Goal: Find specific page/section: Find specific page/section

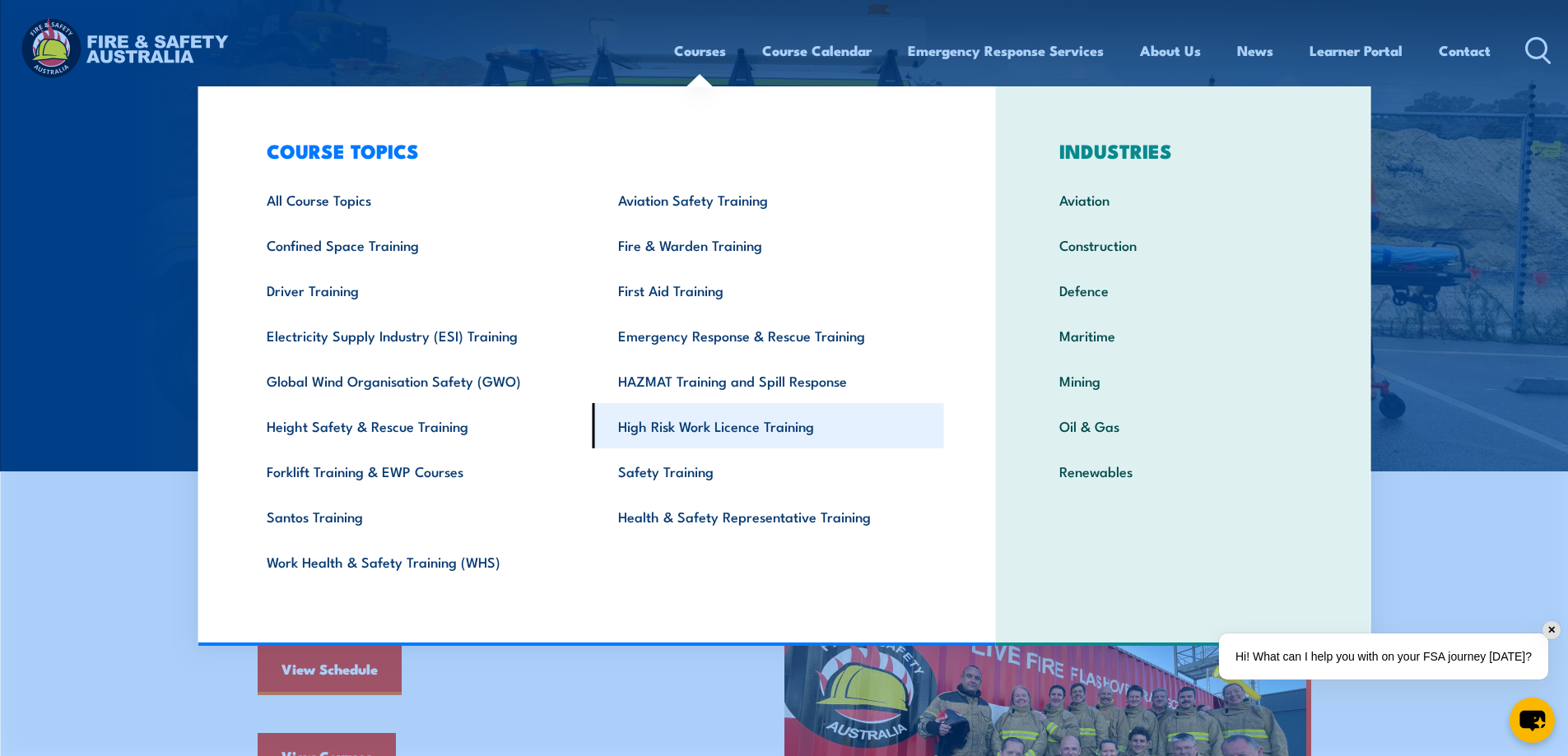
click at [762, 432] on link "High Risk Work Licence Training" at bounding box center [768, 425] width 352 height 45
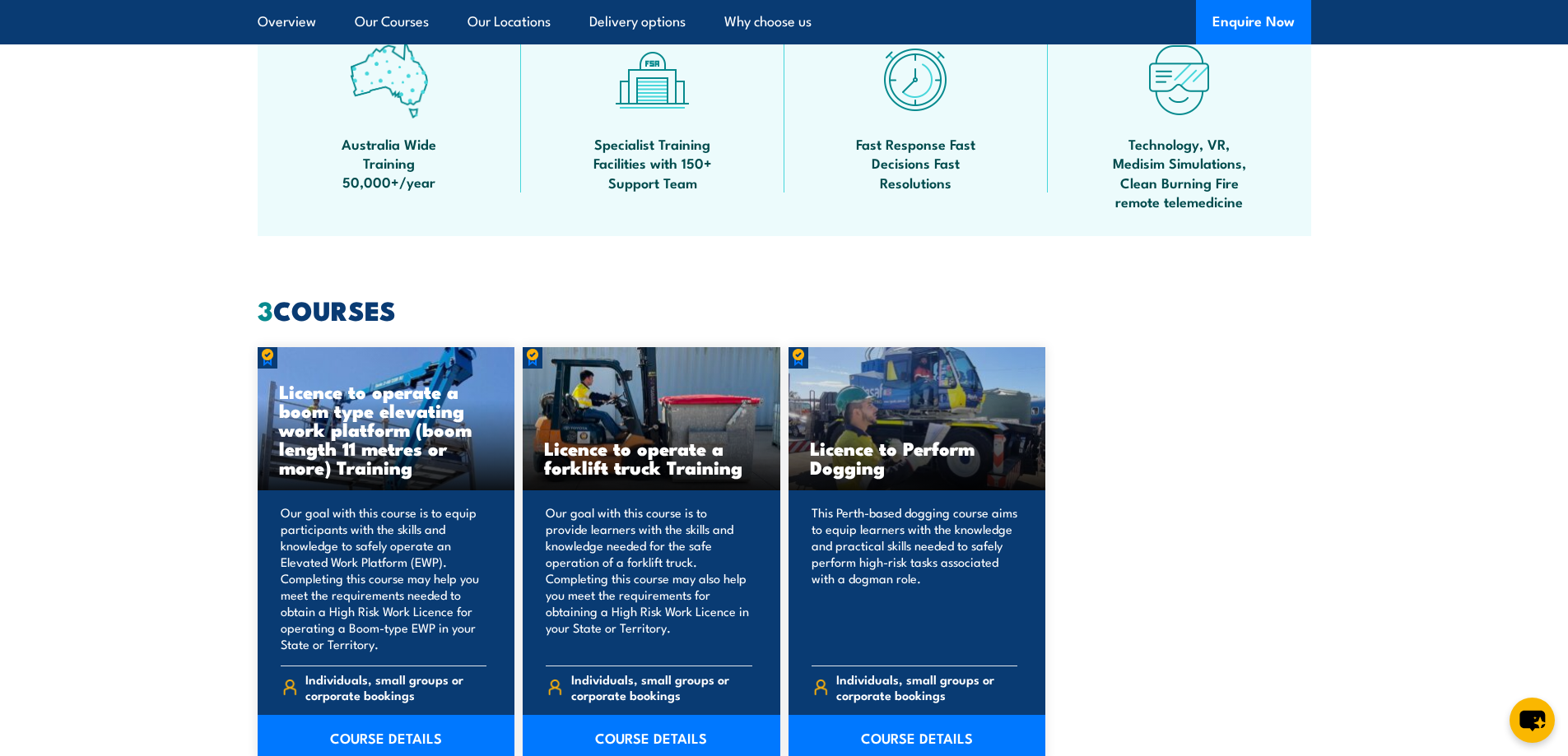
scroll to position [1234, 0]
